Goal: Task Accomplishment & Management: Complete application form

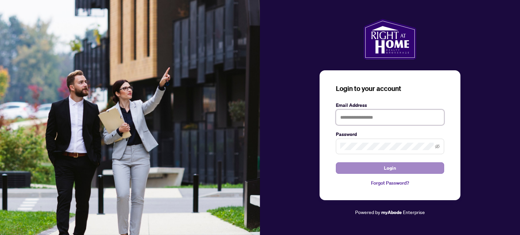
type input "**********"
click at [383, 167] on button "Login" at bounding box center [390, 169] width 108 height 12
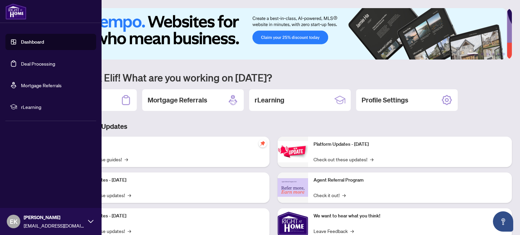
click at [30, 64] on link "Deal Processing" at bounding box center [38, 64] width 34 height 6
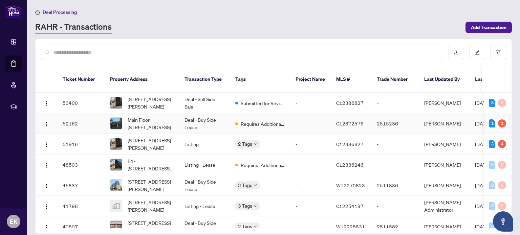
click at [213, 115] on td "Deal - Buy Side Lease" at bounding box center [204, 123] width 51 height 21
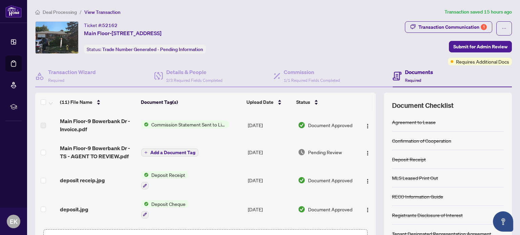
click at [176, 174] on span "Deposit Receipt" at bounding box center [168, 174] width 39 height 7
click at [144, 187] on icon "button" at bounding box center [145, 186] width 4 height 4
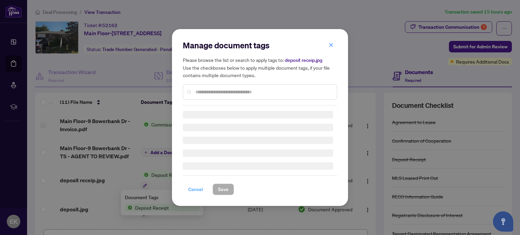
click at [192, 190] on span "Cancel" at bounding box center [195, 189] width 15 height 11
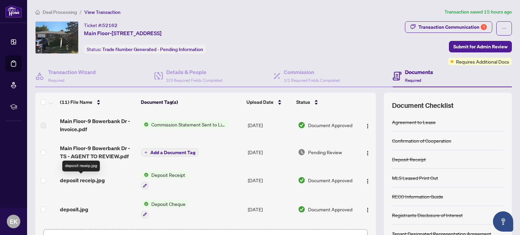
click at [99, 181] on span "deposit receip.jpg" at bounding box center [82, 180] width 45 height 8
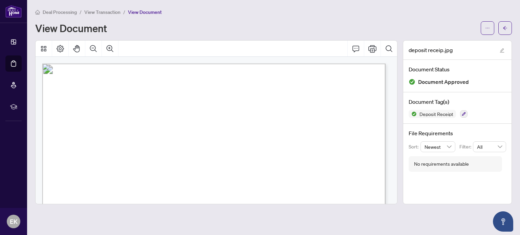
click at [102, 10] on span "View Transaction" at bounding box center [102, 12] width 36 height 6
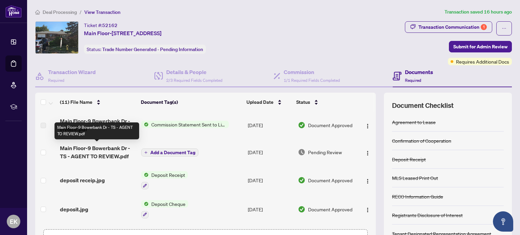
click at [94, 156] on span "Main Floor-9 Bowerbank Dr - TS - AGENT TO REVIEW.pdf" at bounding box center [98, 152] width 76 height 16
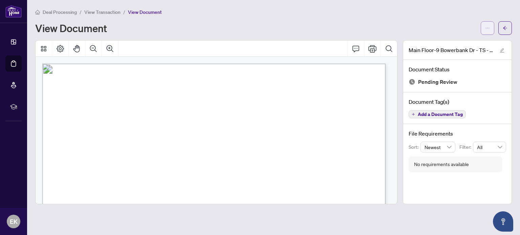
click at [489, 26] on icon "ellipsis" at bounding box center [487, 28] width 5 height 5
click at [452, 43] on span "Download" at bounding box center [462, 42] width 51 height 7
click at [101, 10] on span "View Transaction" at bounding box center [102, 12] width 36 height 6
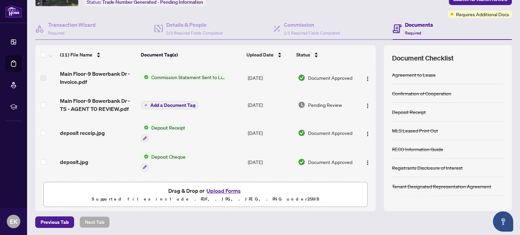
scroll to position [34, 0]
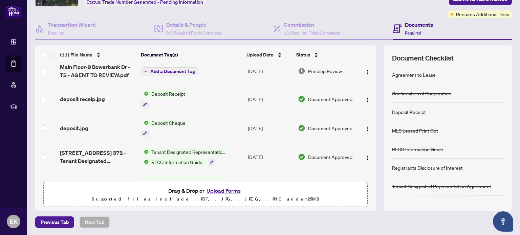
click at [224, 188] on button "Upload Forms" at bounding box center [223, 191] width 38 height 9
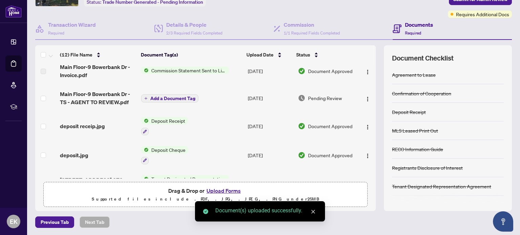
scroll to position [0, 0]
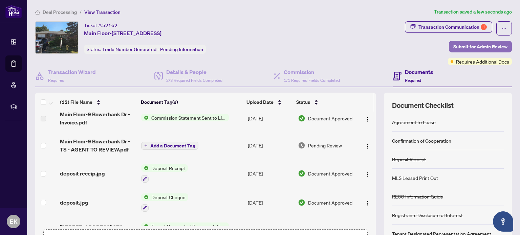
click at [471, 47] on span "Submit for Admin Review" at bounding box center [480, 46] width 54 height 11
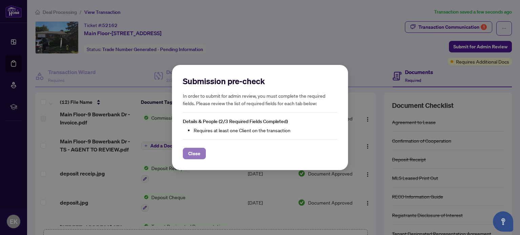
click at [194, 153] on span "Close" at bounding box center [194, 153] width 12 height 11
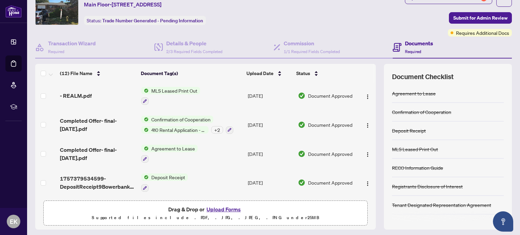
scroll to position [47, 0]
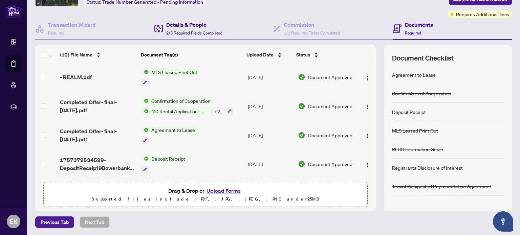
click at [184, 26] on h4 "Details & People" at bounding box center [194, 25] width 56 height 8
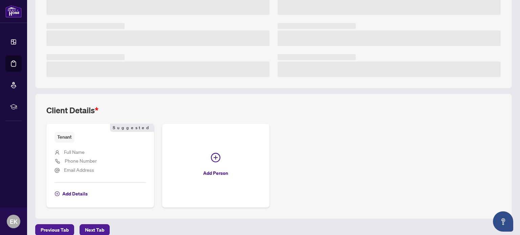
scroll to position [169, 0]
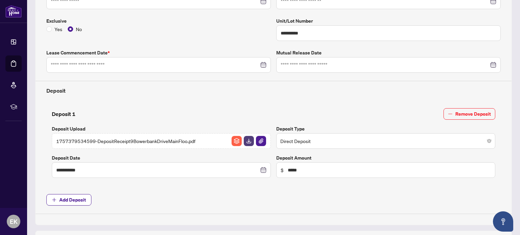
type input "**********"
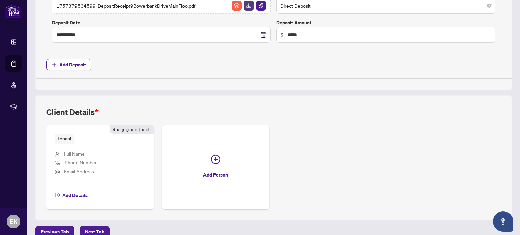
scroll to position [313, 0]
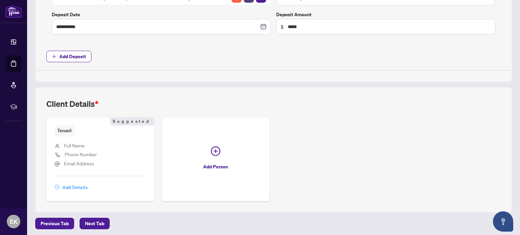
click at [73, 184] on span "Add Details" at bounding box center [74, 187] width 25 height 11
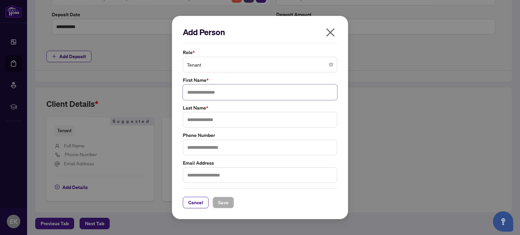
click at [216, 94] on input "text" at bounding box center [260, 93] width 154 height 16
type input "****"
click at [222, 117] on input "text" at bounding box center [260, 120] width 154 height 16
type input "********"
click at [228, 150] on input "text" at bounding box center [260, 148] width 154 height 16
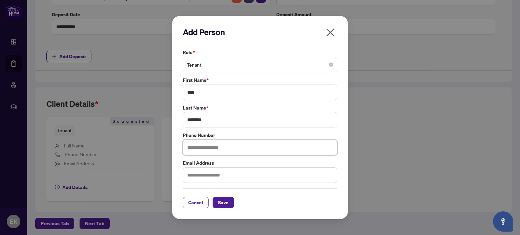
type input "**********"
click at [218, 203] on span "Save" at bounding box center [223, 202] width 10 height 11
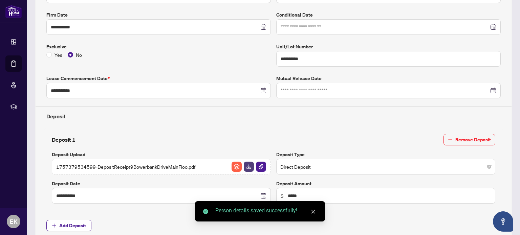
scroll to position [0, 0]
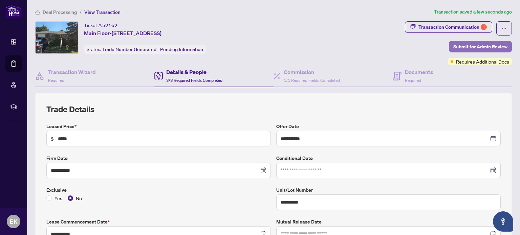
click at [482, 45] on span "Submit for Admin Review" at bounding box center [480, 46] width 54 height 11
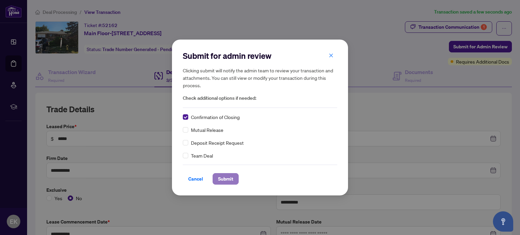
click at [223, 181] on span "Submit" at bounding box center [225, 179] width 15 height 11
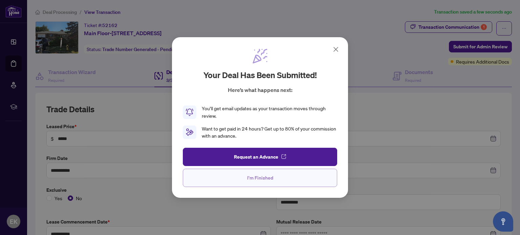
click at [269, 180] on span "I'm Finished" at bounding box center [260, 178] width 26 height 11
